Goal: Task Accomplishment & Management: Use online tool/utility

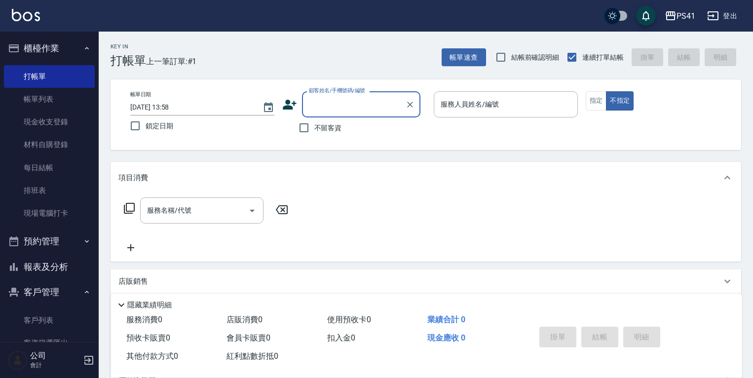
scroll to position [16, 0]
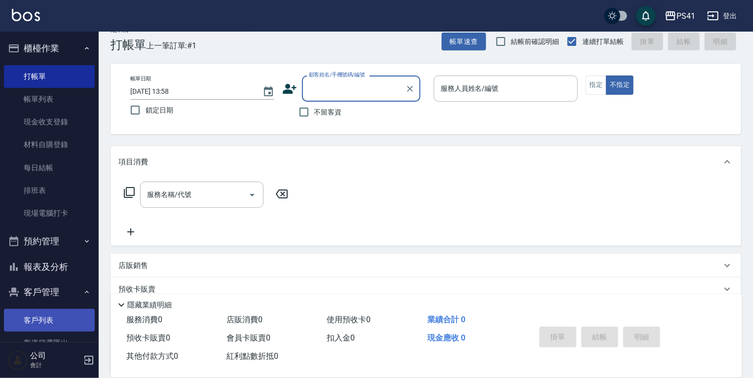
click at [51, 320] on link "客戶列表" at bounding box center [49, 320] width 91 height 23
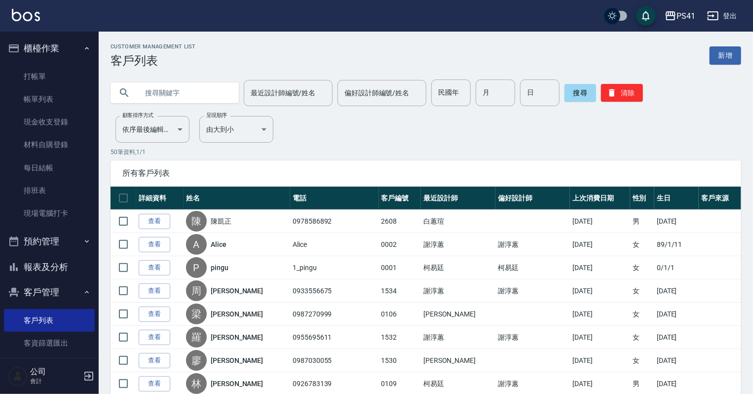
click at [191, 91] on input "text" at bounding box center [184, 92] width 93 height 27
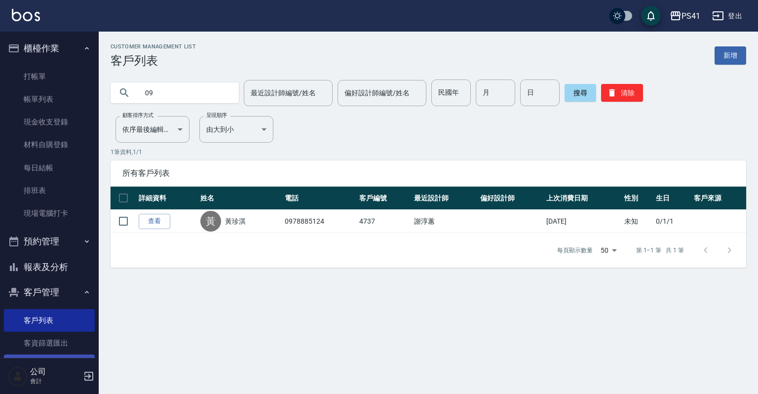
type input "0"
type input "蔡"
type input "菜"
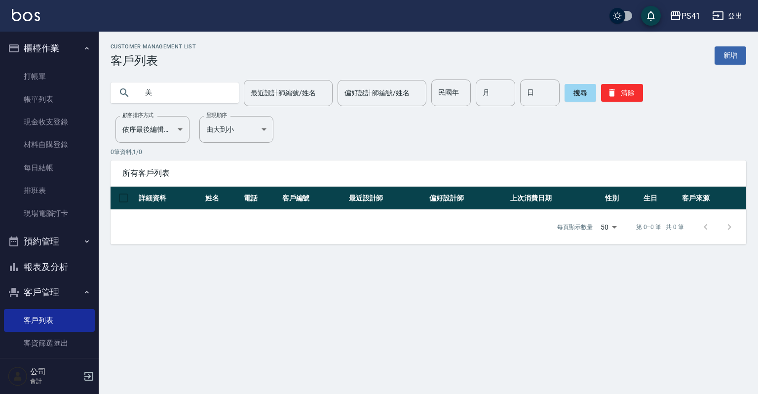
type input "美"
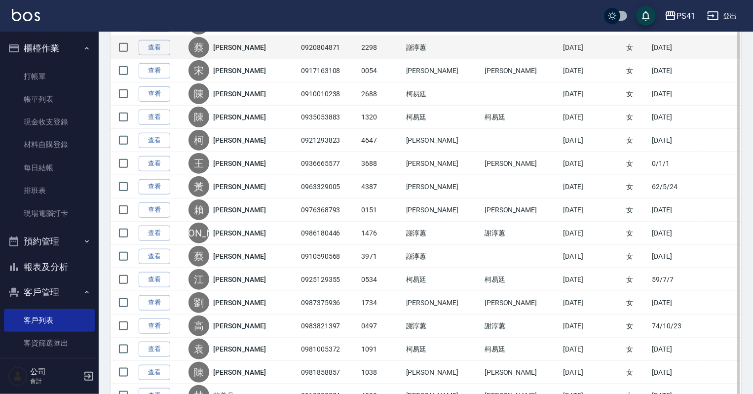
scroll to position [395, 0]
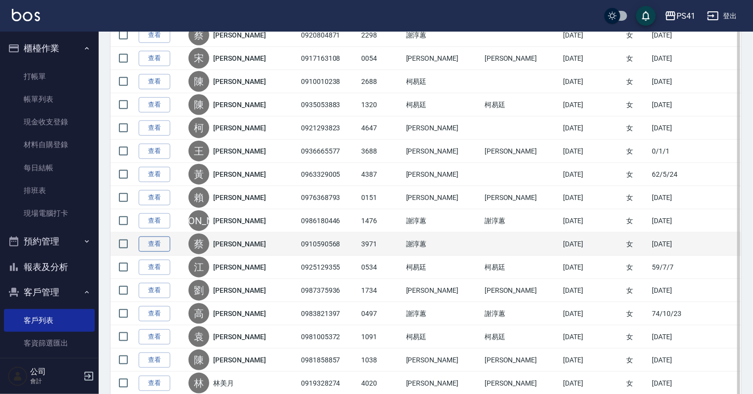
click at [154, 241] on link "查看" at bounding box center [155, 243] width 32 height 15
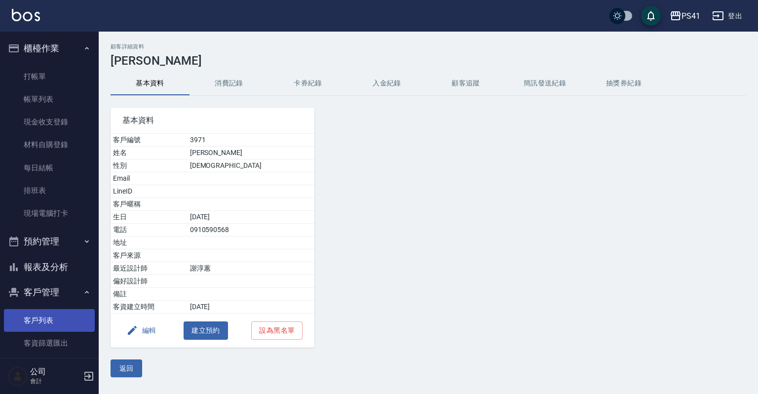
click at [41, 328] on link "客戶列表" at bounding box center [49, 320] width 91 height 23
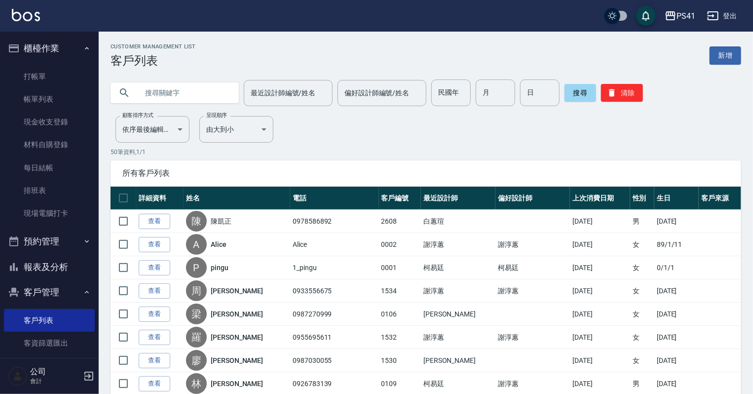
click at [180, 98] on input "text" at bounding box center [184, 92] width 93 height 27
type input "0979766469"
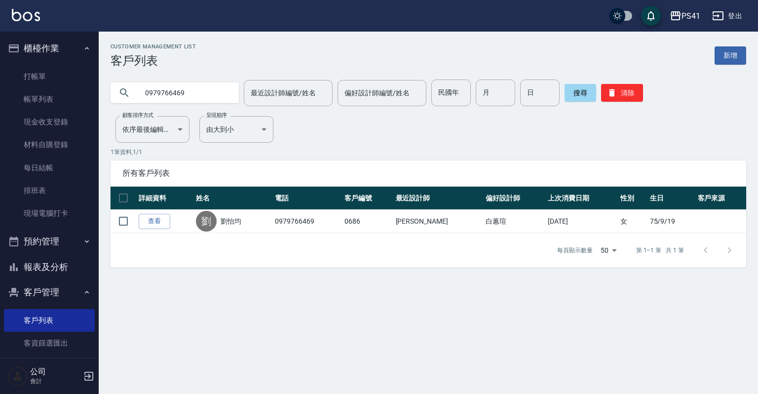
click at [162, 218] on link "查看" at bounding box center [155, 221] width 32 height 15
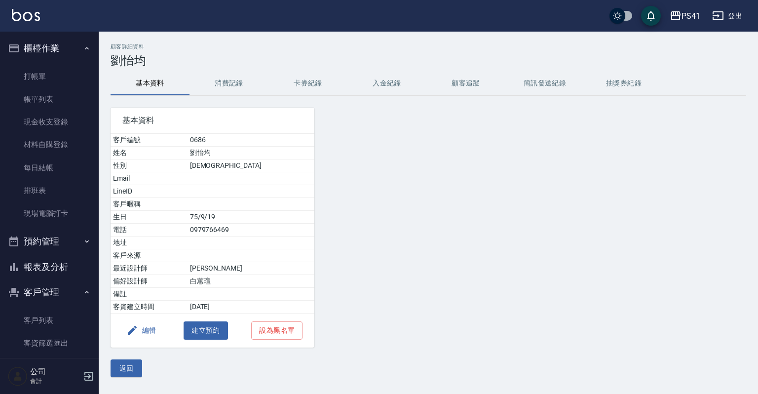
click at [235, 81] on button "消費記錄" at bounding box center [228, 84] width 79 height 24
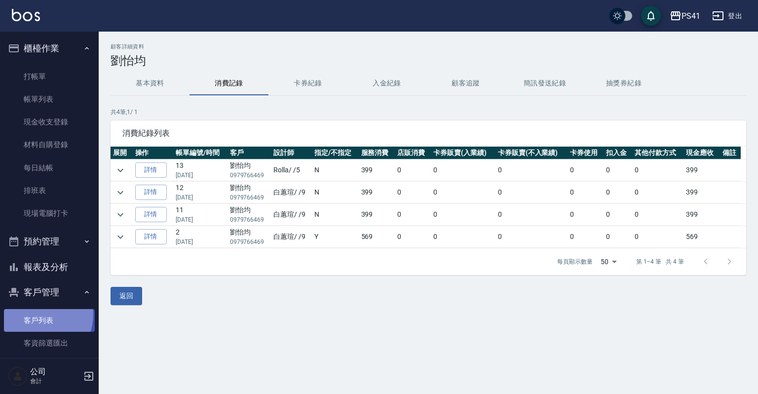
click at [38, 314] on link "客戶列表" at bounding box center [49, 320] width 91 height 23
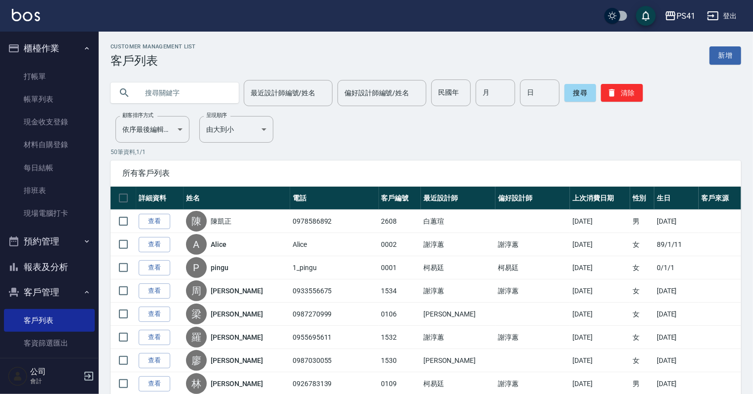
click at [175, 92] on input "text" at bounding box center [184, 92] width 93 height 27
type input "[PERSON_NAME]"
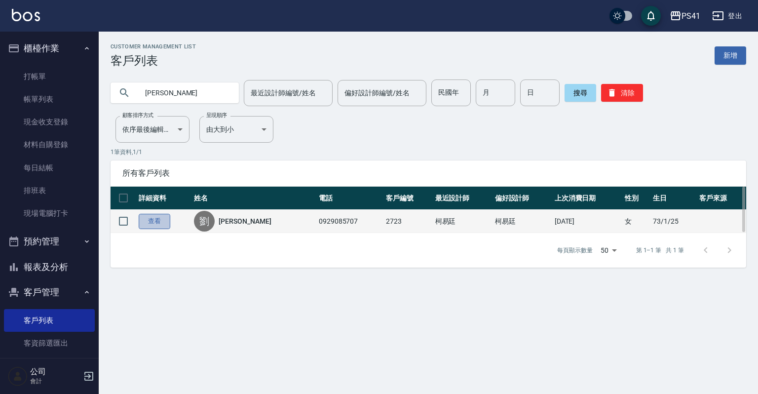
click at [155, 223] on link "查看" at bounding box center [155, 221] width 32 height 15
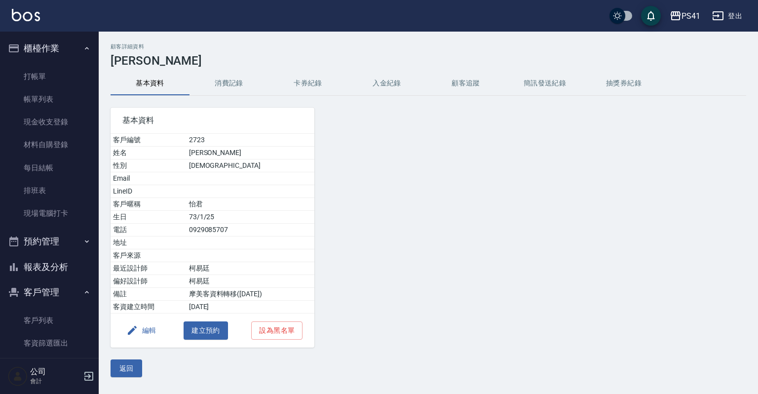
click at [232, 81] on button "消費記錄" at bounding box center [228, 84] width 79 height 24
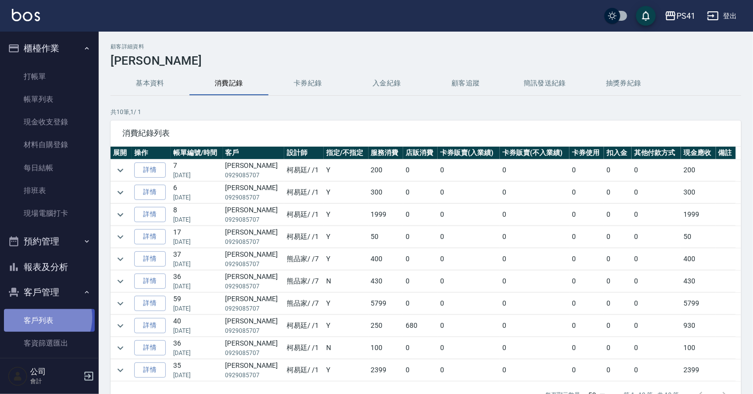
click at [43, 318] on link "客戶列表" at bounding box center [49, 320] width 91 height 23
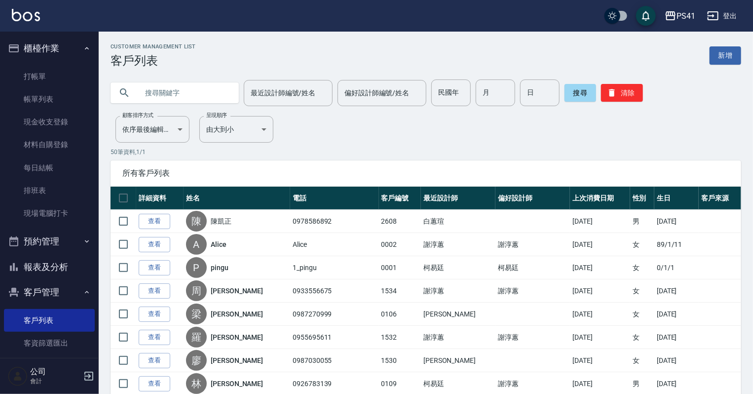
drag, startPoint x: 50, startPoint y: 271, endPoint x: 50, endPoint y: 260, distance: 10.9
click at [50, 271] on button "報表及分析" at bounding box center [49, 267] width 91 height 26
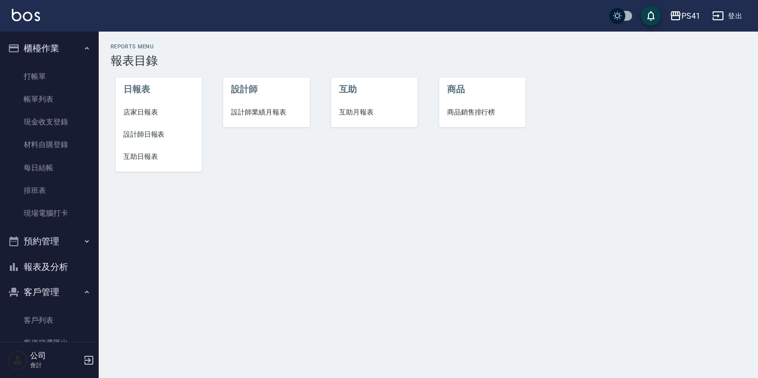
click at [157, 133] on span "設計師日報表" at bounding box center [158, 134] width 71 height 10
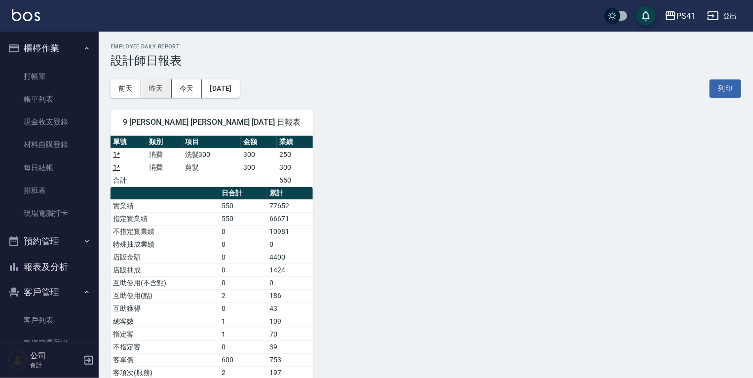
click at [148, 83] on button "昨天" at bounding box center [156, 88] width 31 height 18
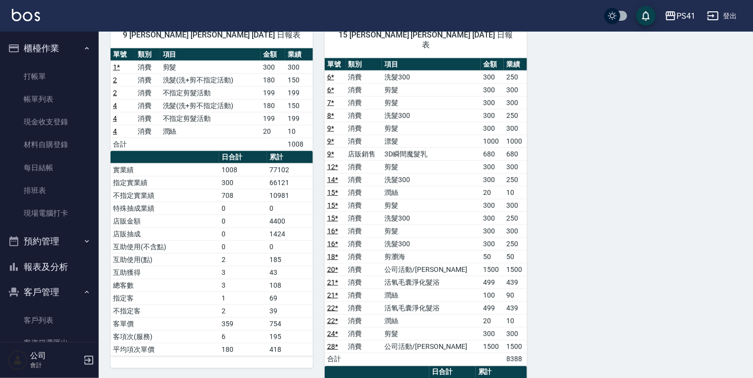
scroll to position [632, 0]
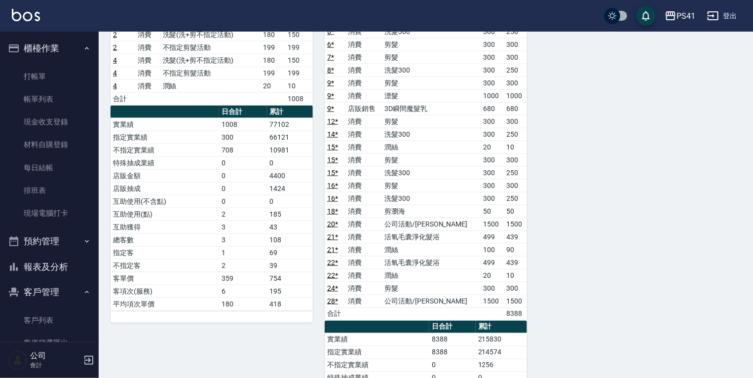
click at [67, 267] on button "報表及分析" at bounding box center [49, 267] width 91 height 26
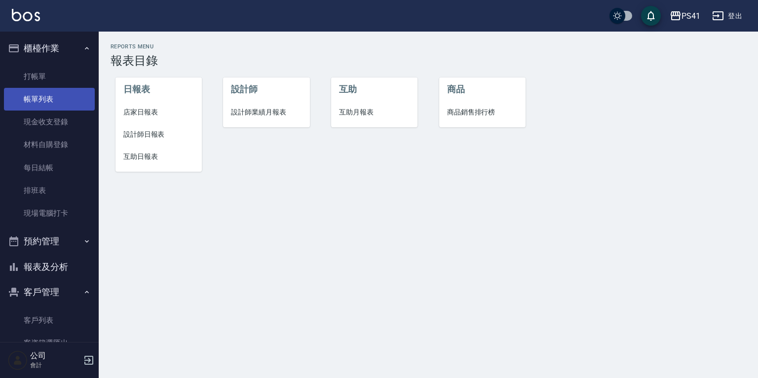
click at [60, 101] on link "帳單列表" at bounding box center [49, 99] width 91 height 23
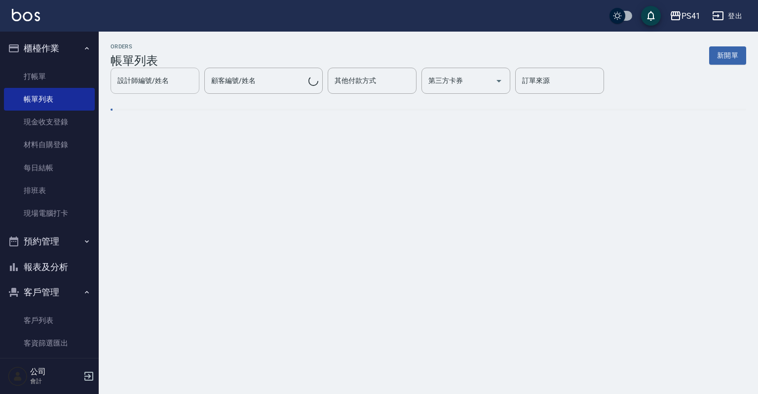
click at [173, 86] on input "設計師編號/姓名" at bounding box center [155, 80] width 80 height 17
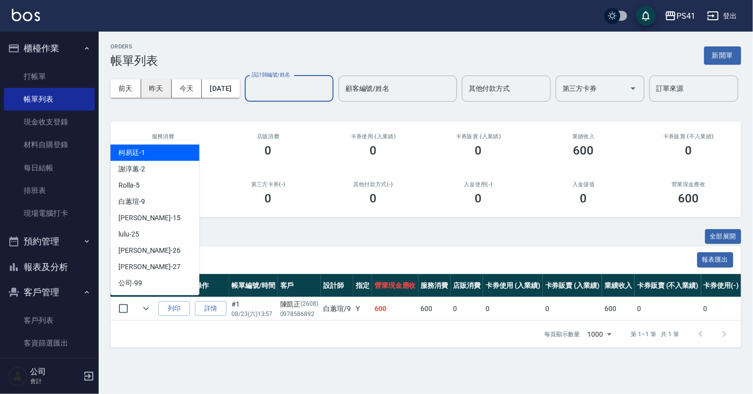
click at [161, 87] on button "昨天" at bounding box center [156, 88] width 31 height 18
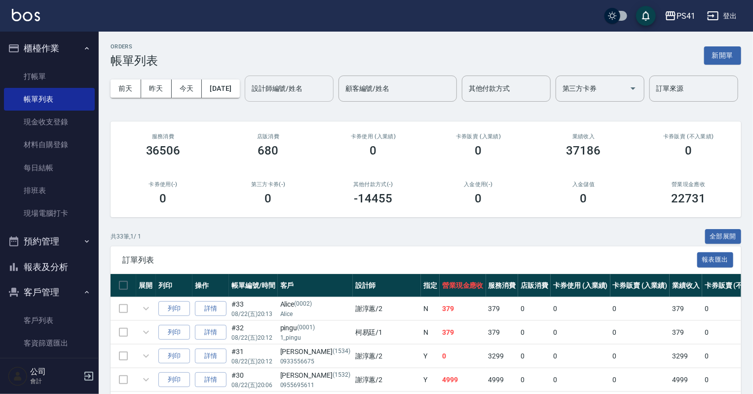
click at [245, 102] on div "設計師編號/姓名 設計師編號/姓名" at bounding box center [289, 88] width 89 height 26
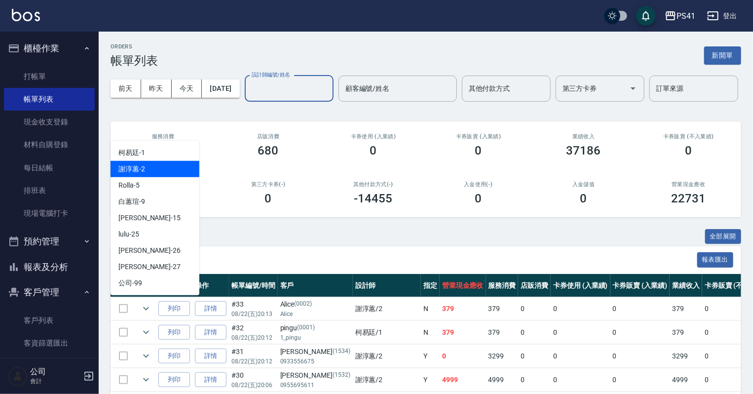
click at [152, 173] on div "[PERSON_NAME]-2" at bounding box center [155, 169] width 89 height 16
type input "[PERSON_NAME]-2"
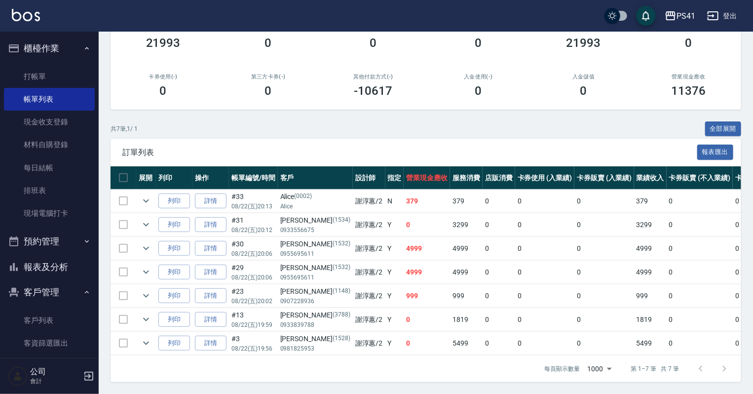
scroll to position [143, 0]
click at [53, 272] on button "報表及分析" at bounding box center [49, 267] width 91 height 26
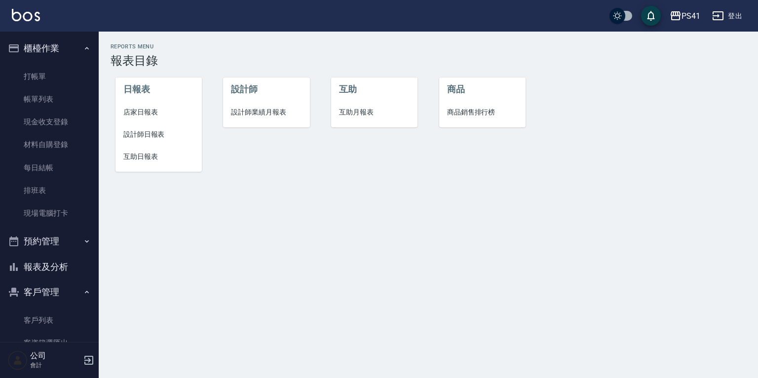
click at [281, 113] on span "設計師業績月報表" at bounding box center [266, 112] width 71 height 10
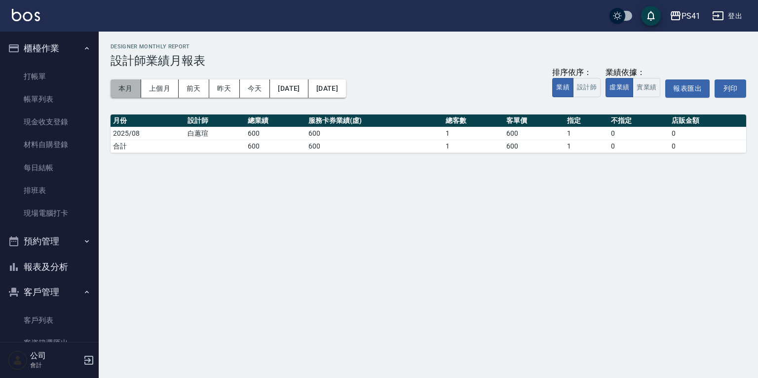
click at [131, 81] on button "本月" at bounding box center [126, 88] width 31 height 18
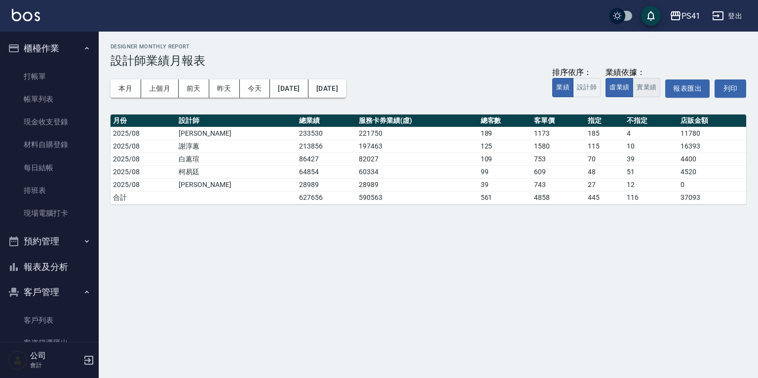
click at [642, 88] on button "實業績" at bounding box center [647, 87] width 28 height 19
click at [638, 88] on button "實業績" at bounding box center [647, 87] width 28 height 19
click at [622, 82] on button "虛業績" at bounding box center [619, 87] width 28 height 19
click at [76, 311] on link "客戶列表" at bounding box center [49, 320] width 91 height 23
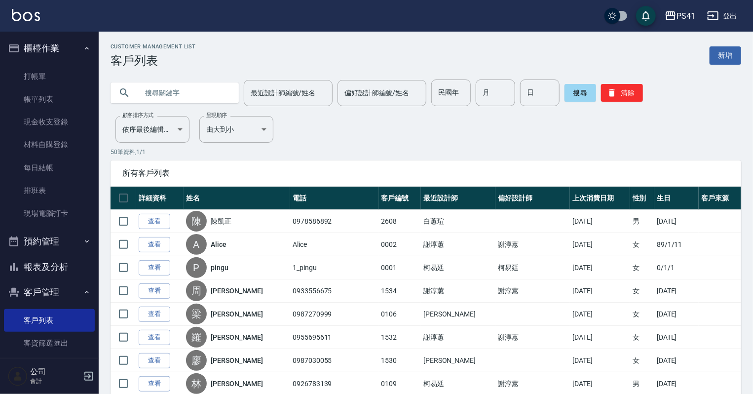
click at [187, 93] on input "text" at bounding box center [184, 92] width 93 height 27
type input "[PERSON_NAME]"
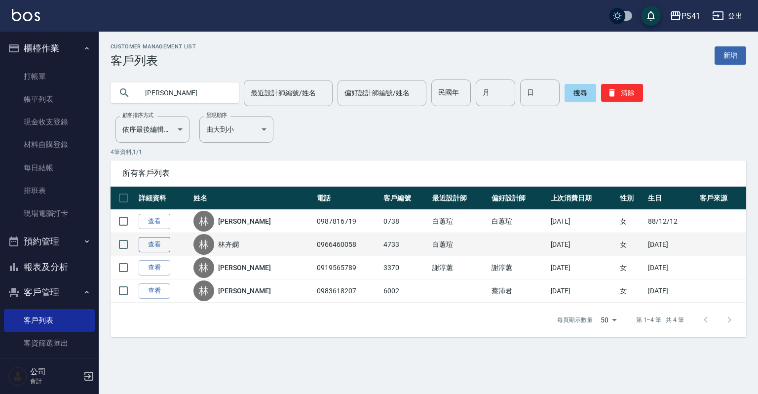
click at [156, 247] on link "查看" at bounding box center [155, 244] width 32 height 15
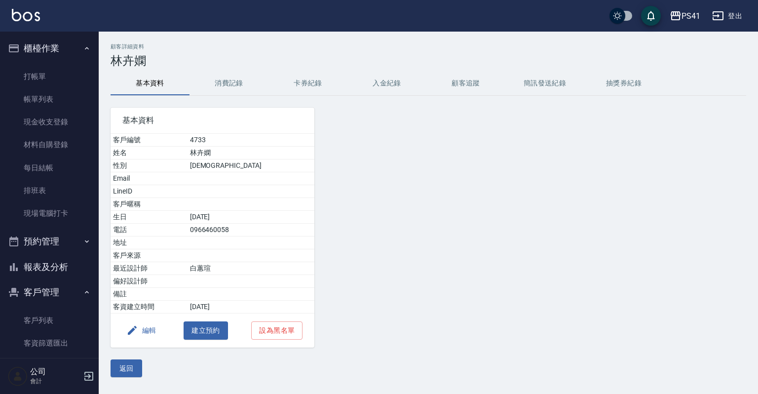
click at [228, 85] on button "消費記錄" at bounding box center [228, 84] width 79 height 24
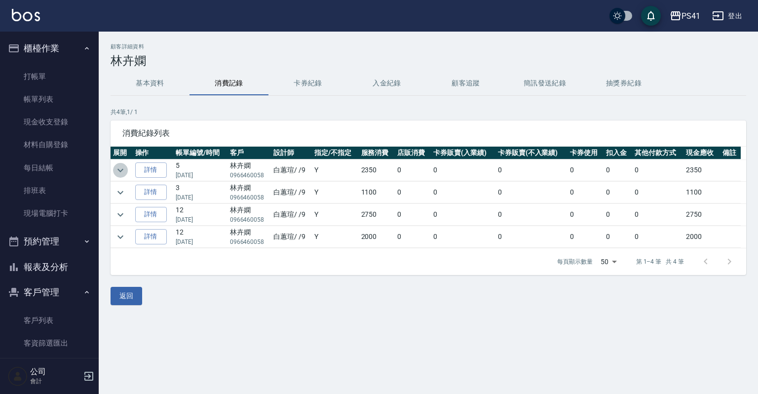
click at [126, 168] on icon "expand row" at bounding box center [120, 170] width 12 height 12
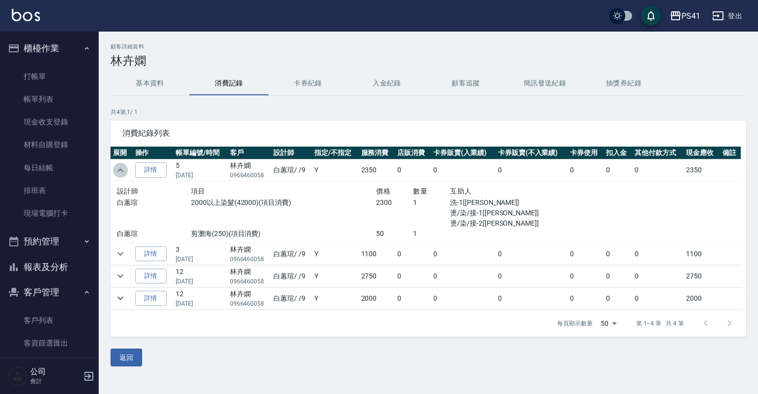
click at [124, 168] on icon "expand row" at bounding box center [120, 170] width 12 height 12
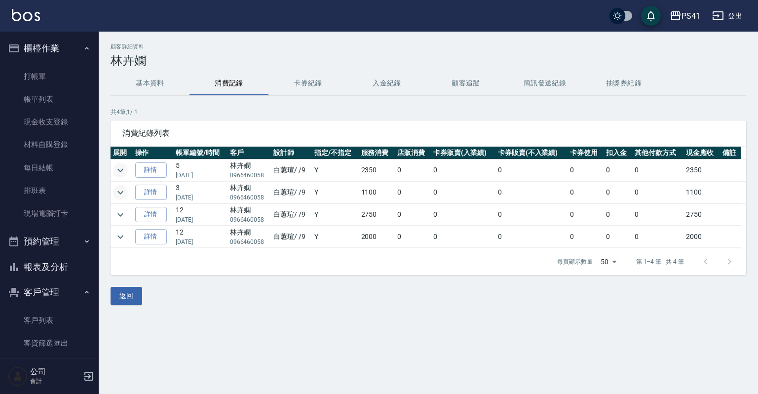
click at [122, 192] on icon "expand row" at bounding box center [120, 193] width 12 height 12
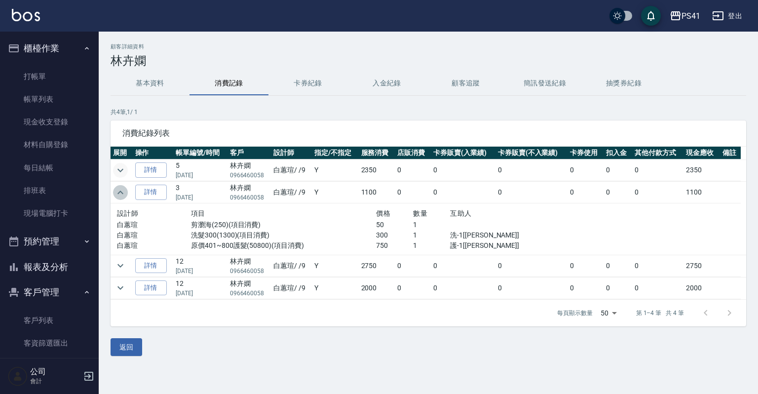
click at [122, 192] on icon "expand row" at bounding box center [120, 191] width 6 height 3
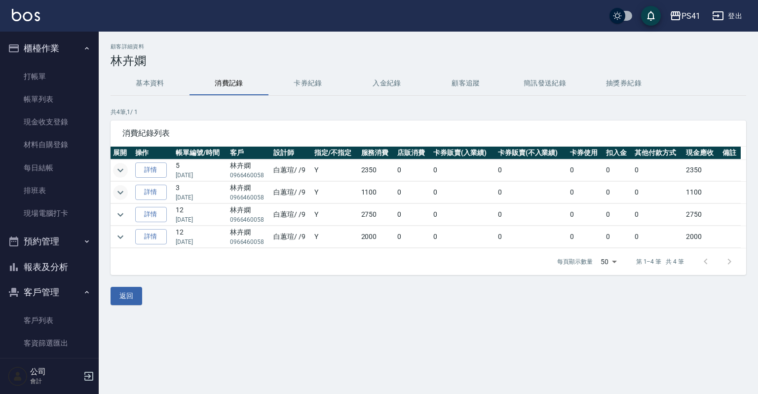
click at [162, 83] on button "基本資料" at bounding box center [150, 84] width 79 height 24
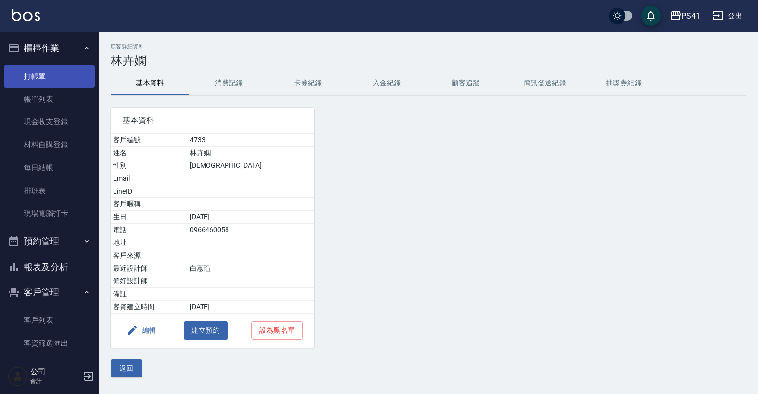
click at [45, 79] on link "打帳單" at bounding box center [49, 76] width 91 height 23
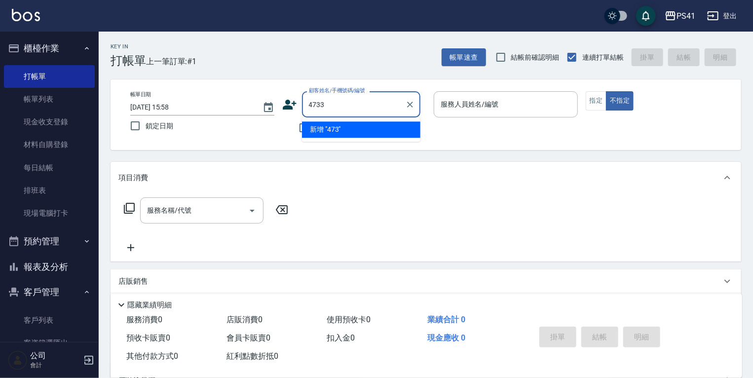
type input "4733"
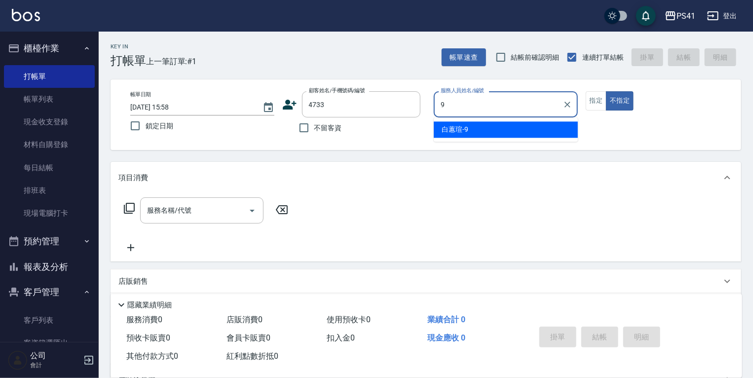
type input "白蕙瑄-9"
type input "[PERSON_NAME]/0966460058/4733"
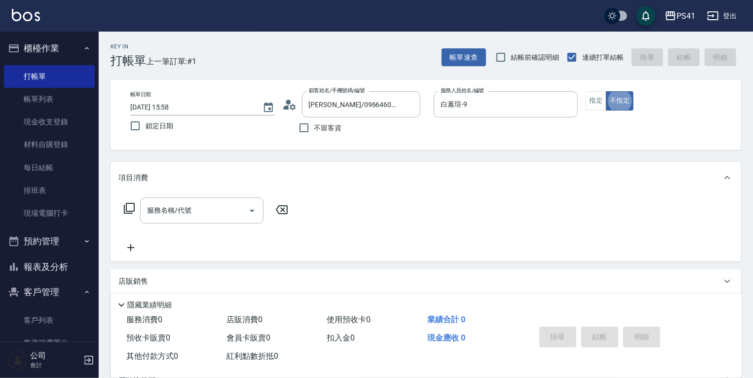
type button "false"
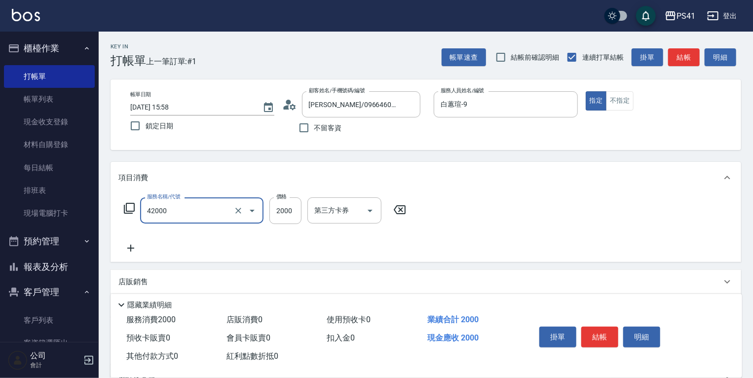
type input "2000以上染髮(42000)"
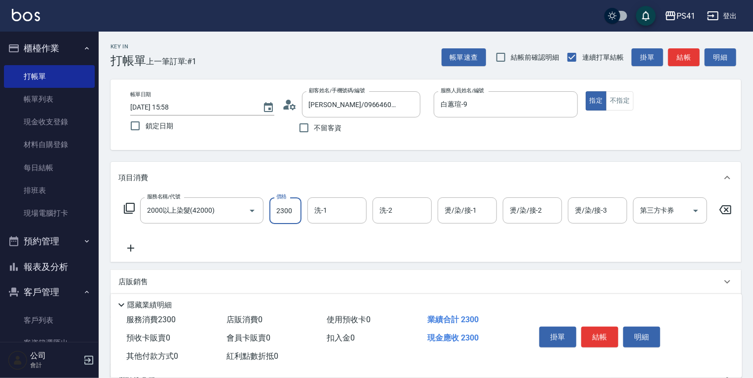
type input "2300"
type input "佳佳-27"
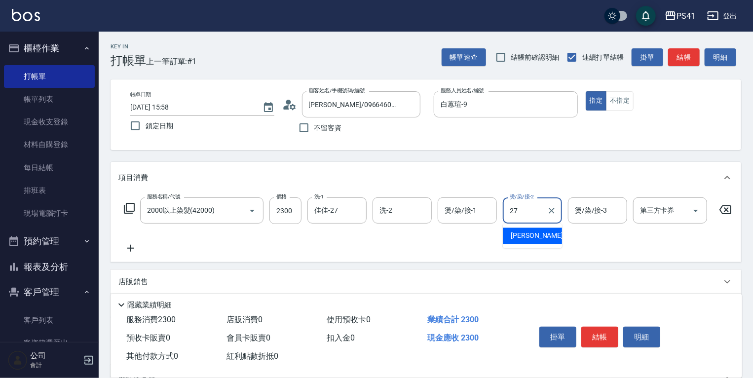
type input "佳佳-27"
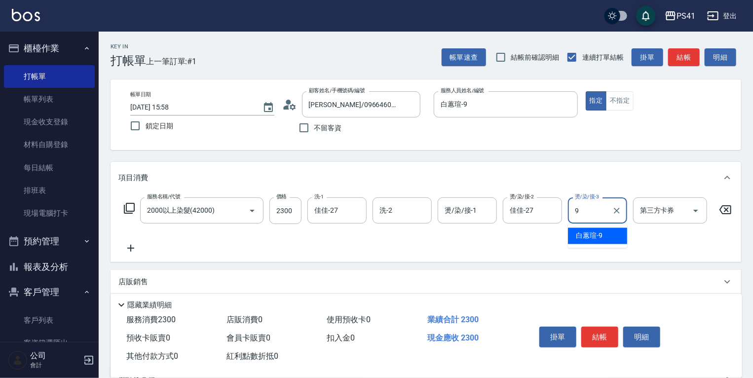
type input "白蕙瑄-9"
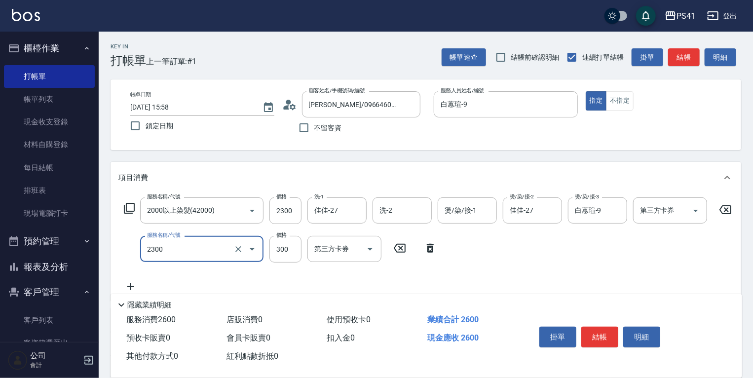
type input "剪髮(2300)"
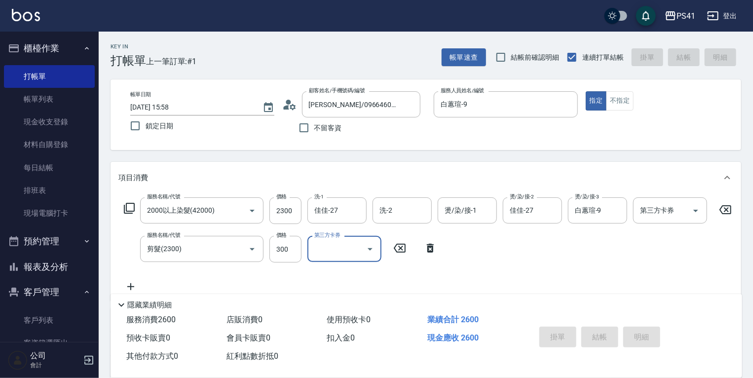
type input "[DATE] 15:59"
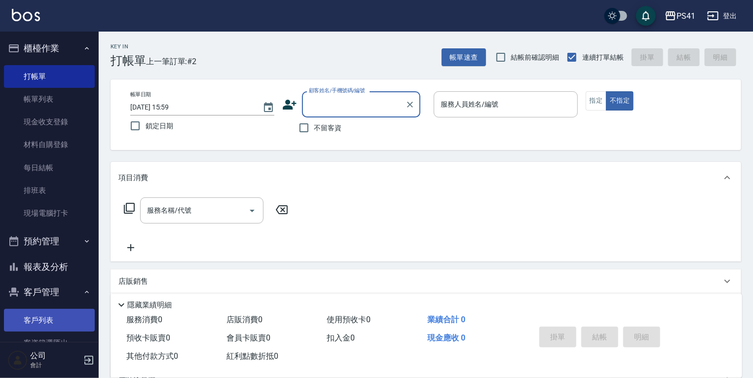
click at [59, 313] on link "客戶列表" at bounding box center [49, 320] width 91 height 23
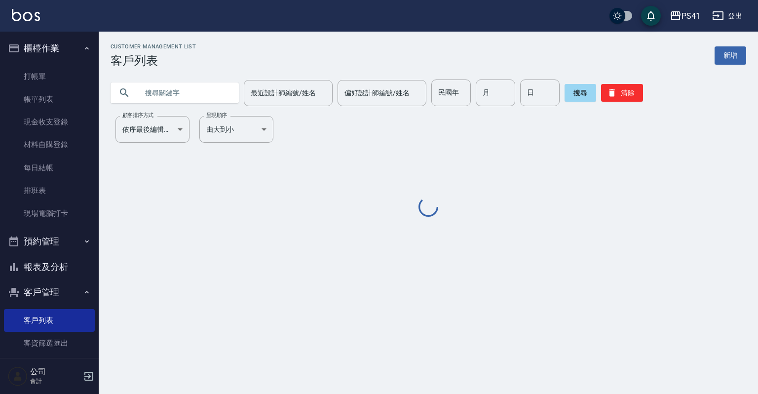
drag, startPoint x: 173, startPoint y: 98, endPoint x: 220, endPoint y: 81, distance: 49.2
click at [174, 97] on input "text" at bounding box center [184, 92] width 93 height 27
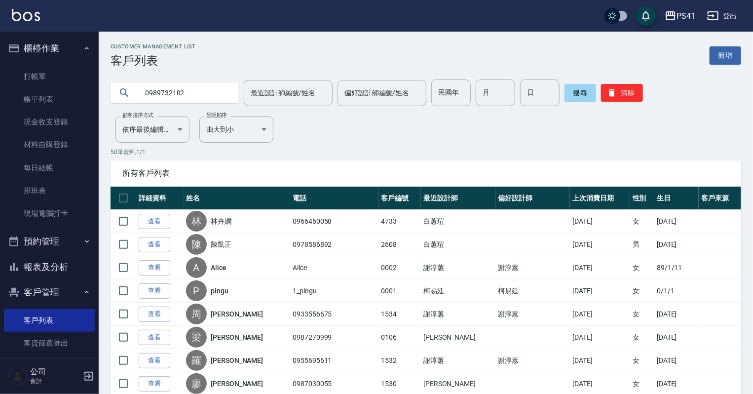
type input "0989732102"
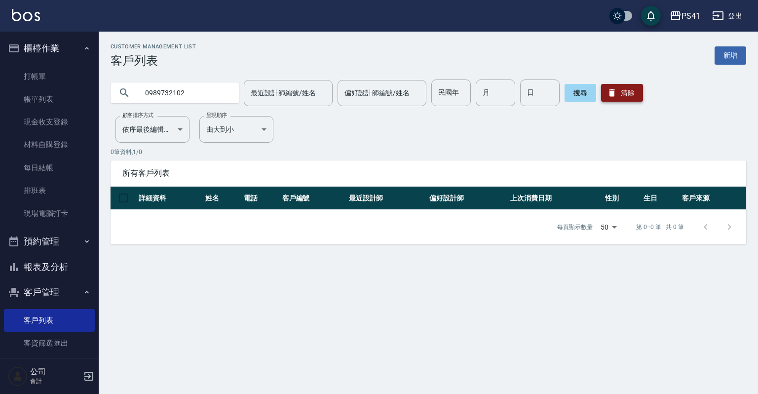
click at [634, 91] on button "清除" at bounding box center [622, 93] width 42 height 18
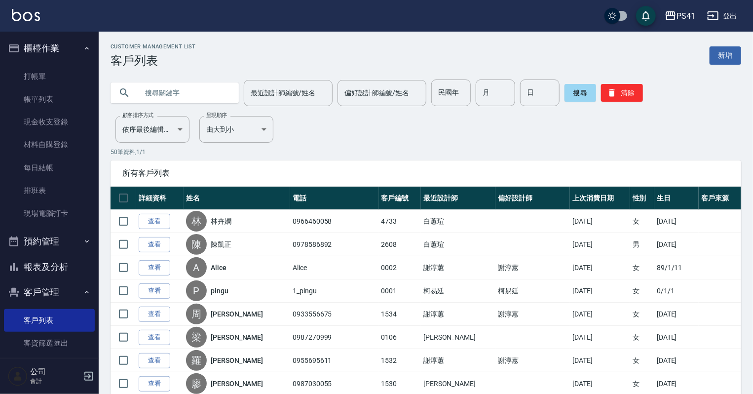
click at [165, 89] on input "text" at bounding box center [184, 92] width 93 height 27
type input "0912811675"
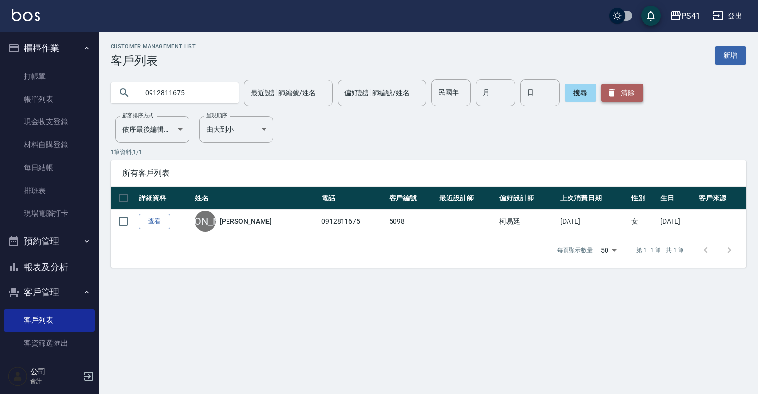
click at [636, 90] on button "清除" at bounding box center [622, 93] width 42 height 18
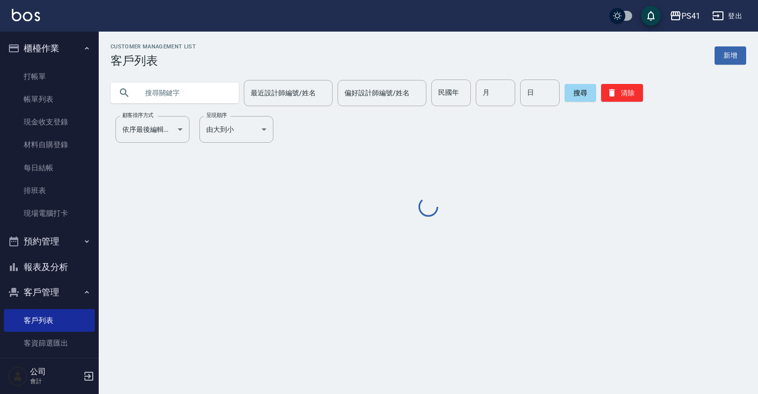
click at [176, 89] on input "text" at bounding box center [184, 92] width 93 height 27
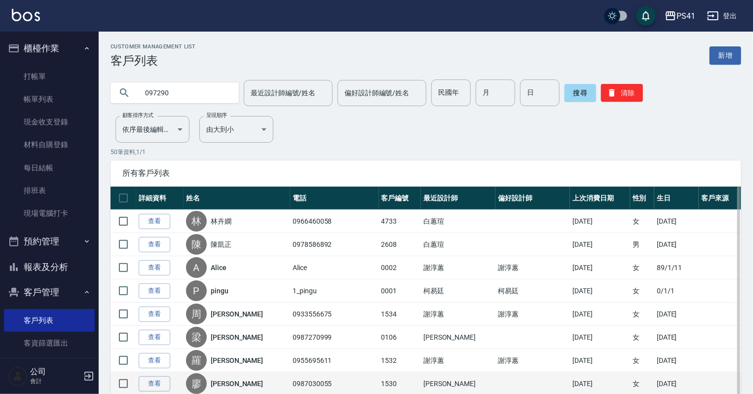
type input "097290"
